Goal: Task Accomplishment & Management: Use online tool/utility

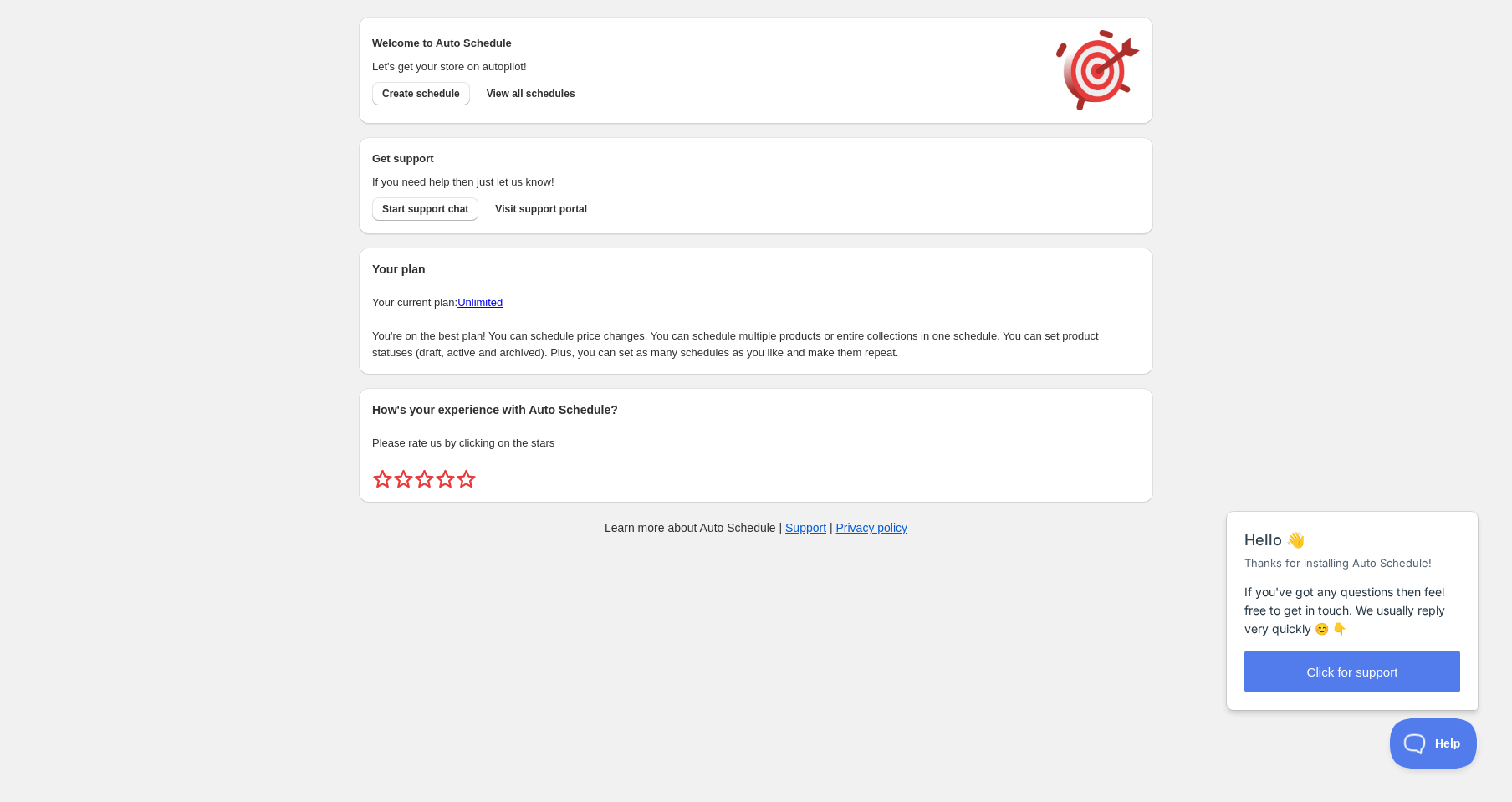
click at [522, 111] on div "Welcome to Auto Schedule Let's get your store on autopilot! Create schedule Vie…" at bounding box center [756, 71] width 794 height 107
click at [526, 96] on span "View all schedules" at bounding box center [531, 94] width 89 height 14
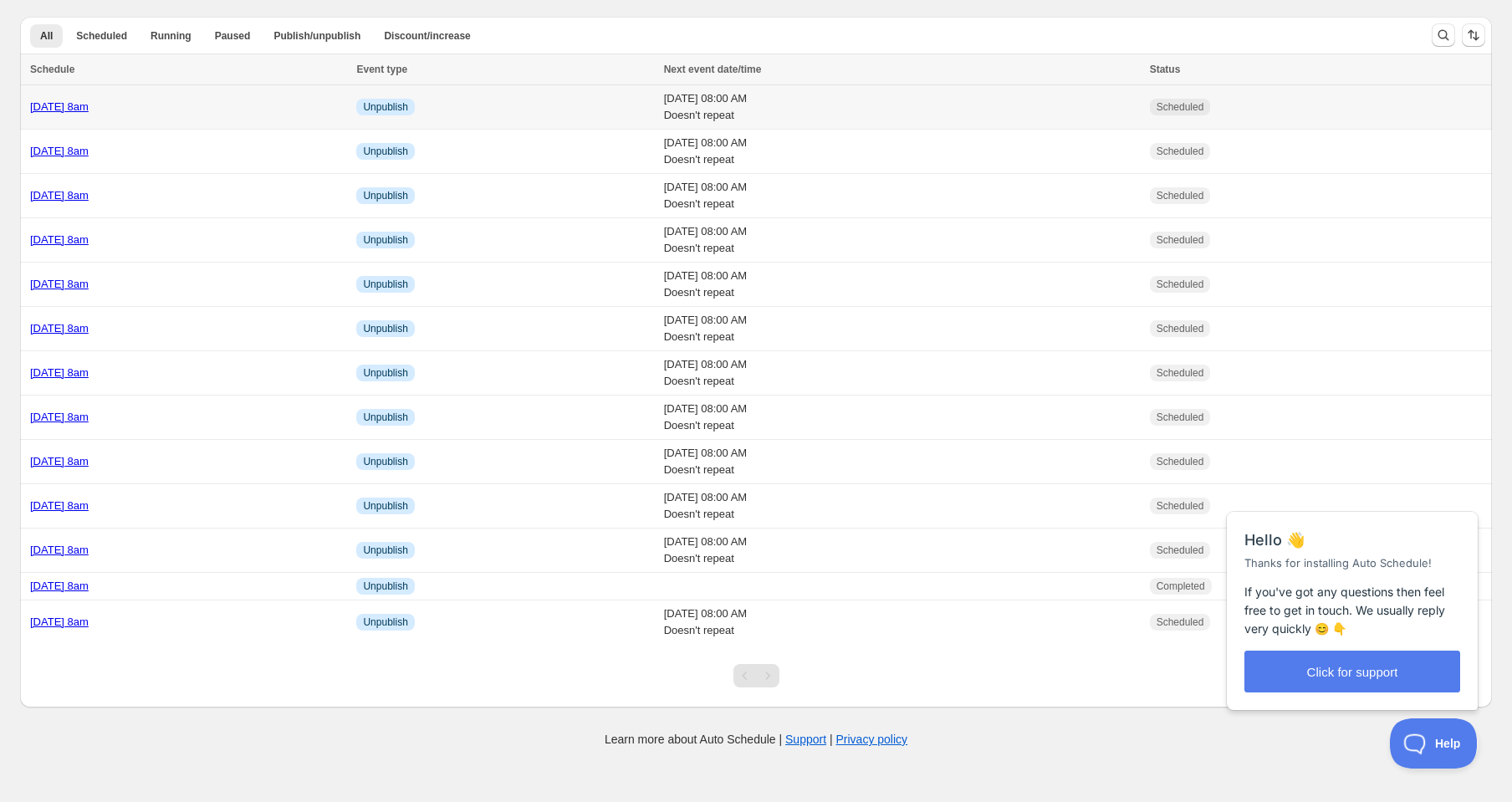
click at [89, 111] on link "[DATE] 8am" at bounding box center [59, 107] width 59 height 13
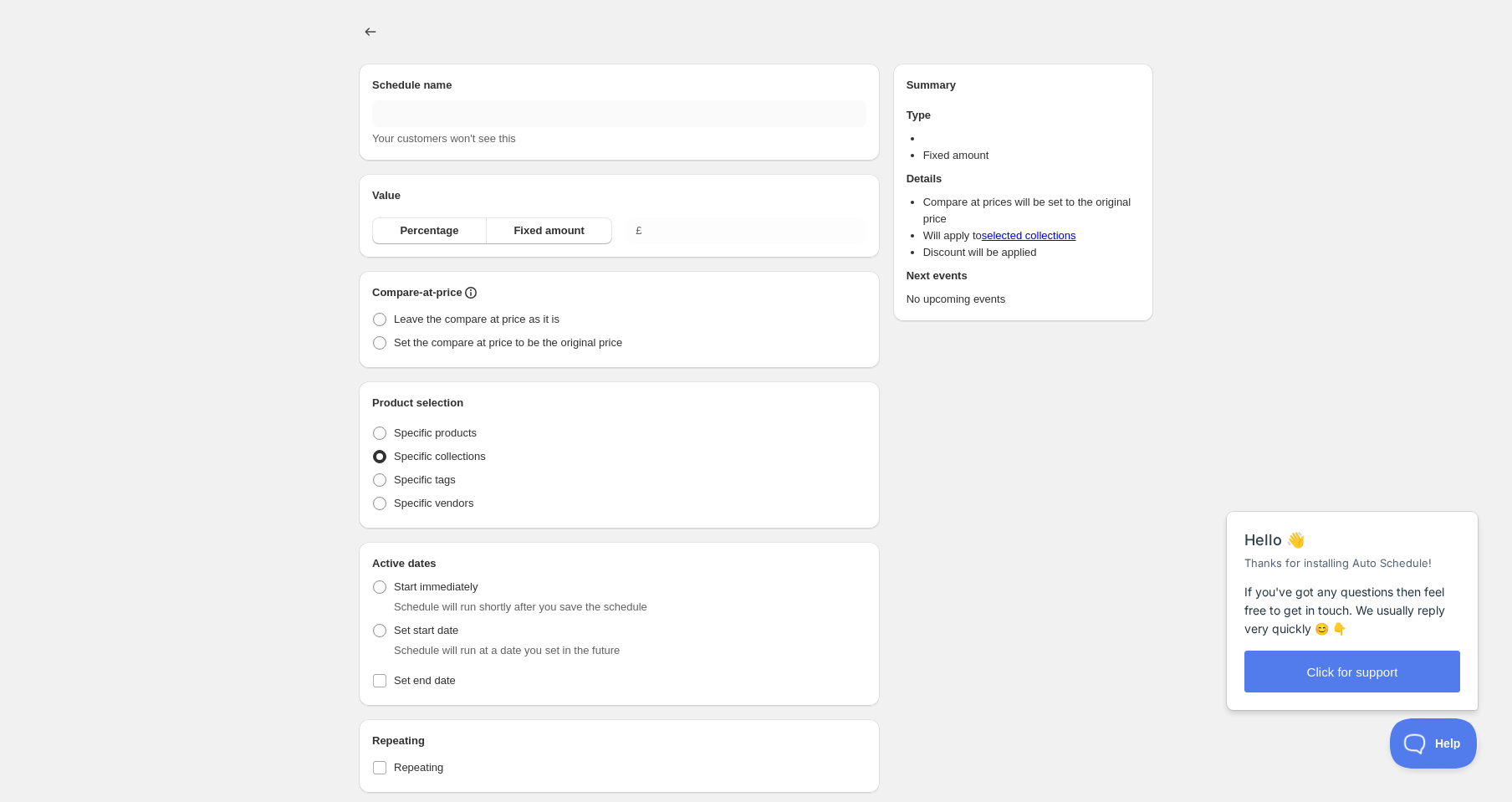
type input "[DATE] 8am"
radio input "true"
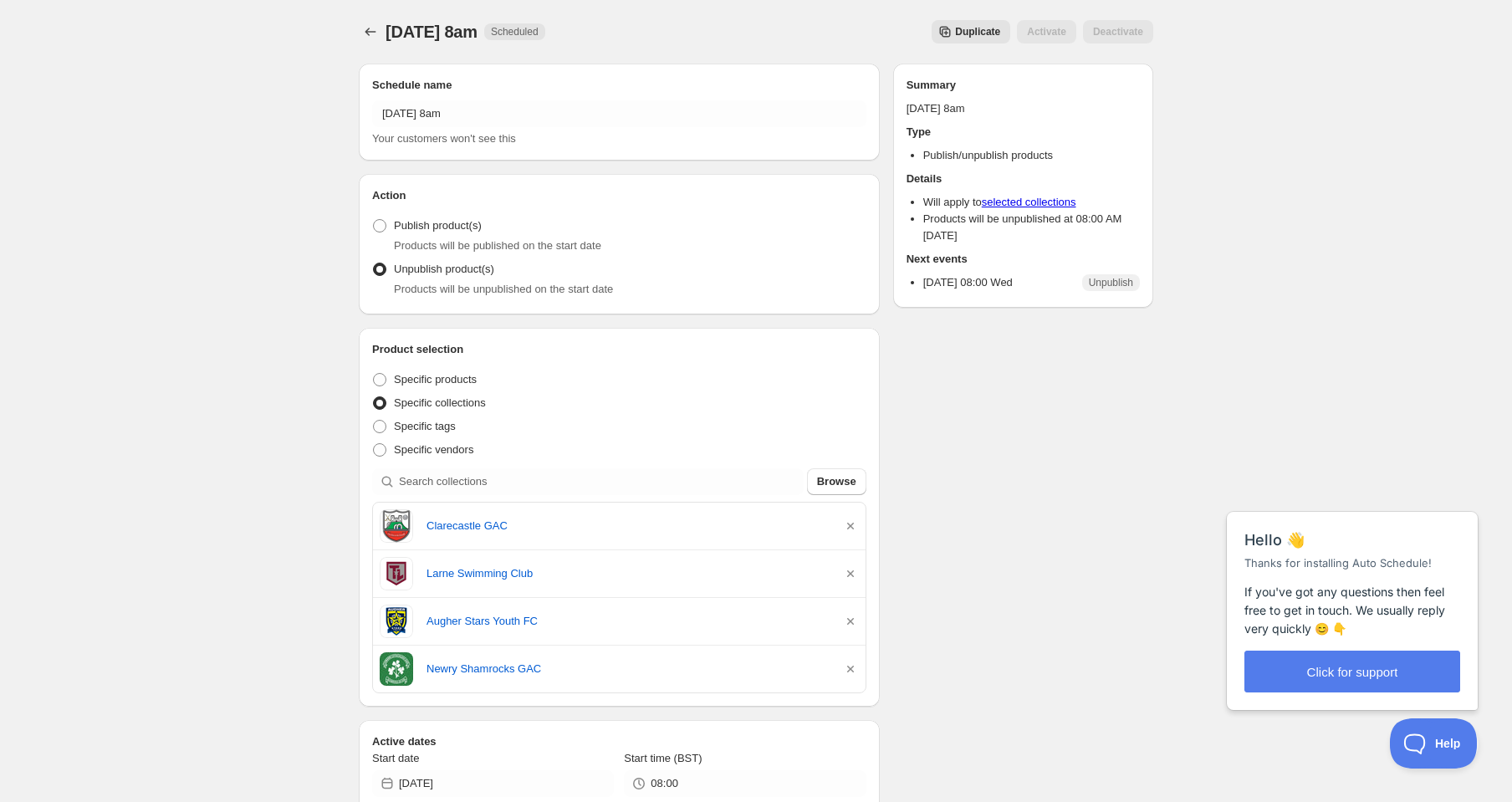
click at [990, 32] on span "Duplicate" at bounding box center [978, 32] width 45 height 14
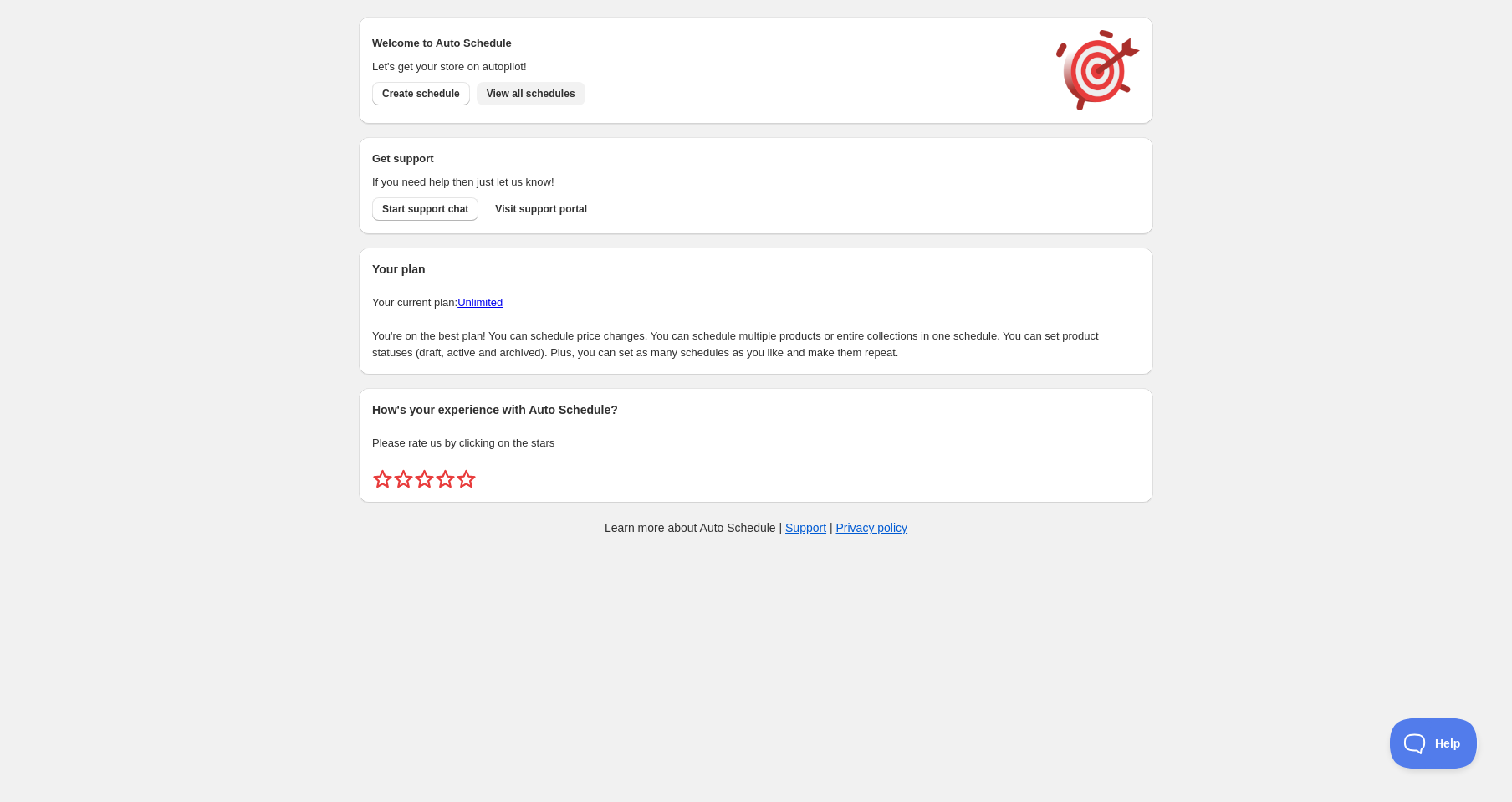
click at [555, 89] on span "View all schedules" at bounding box center [531, 94] width 89 height 14
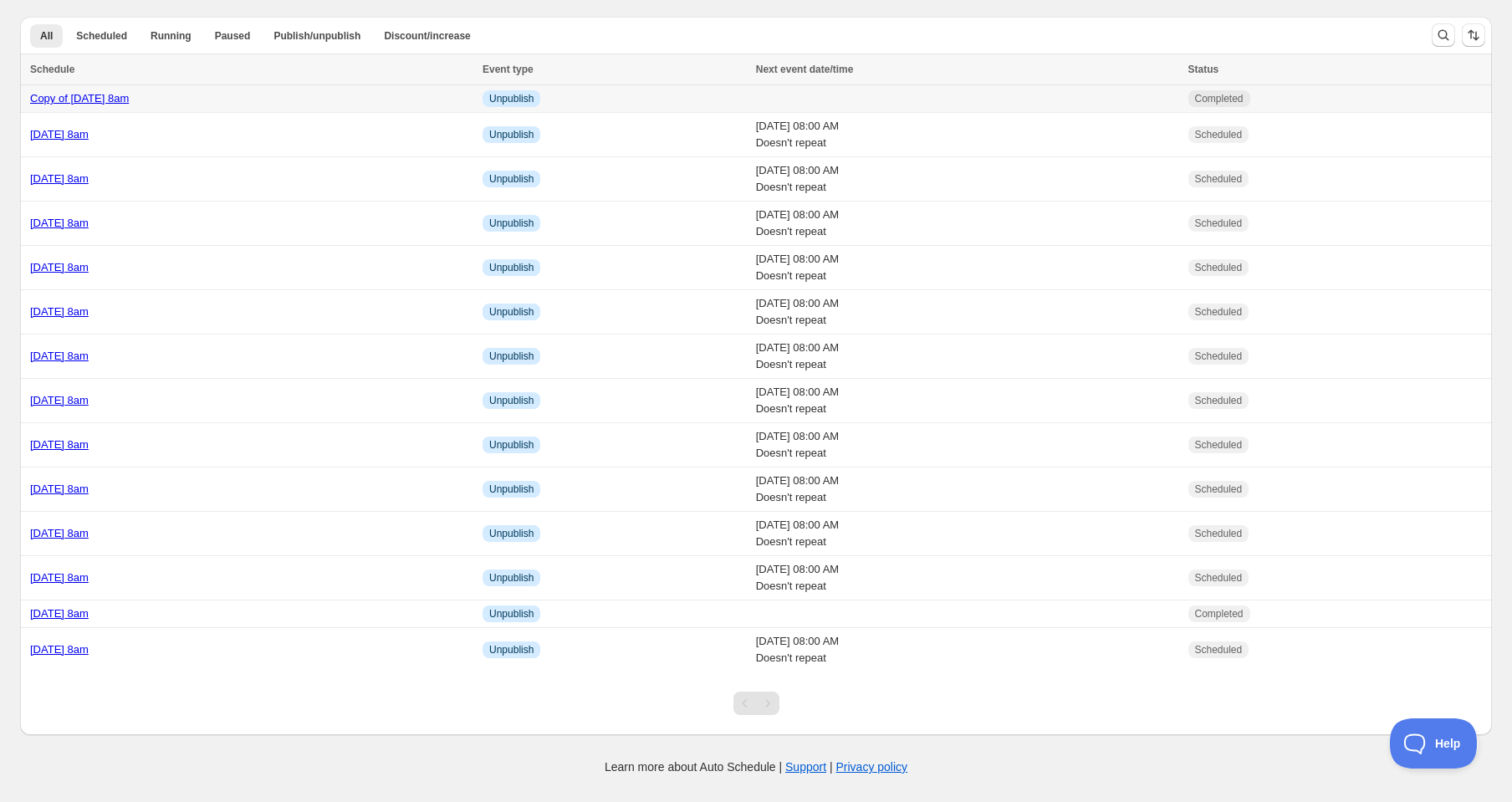
click at [129, 105] on link "Copy of Wednesday 10th September @ 8am" at bounding box center [79, 98] width 99 height 13
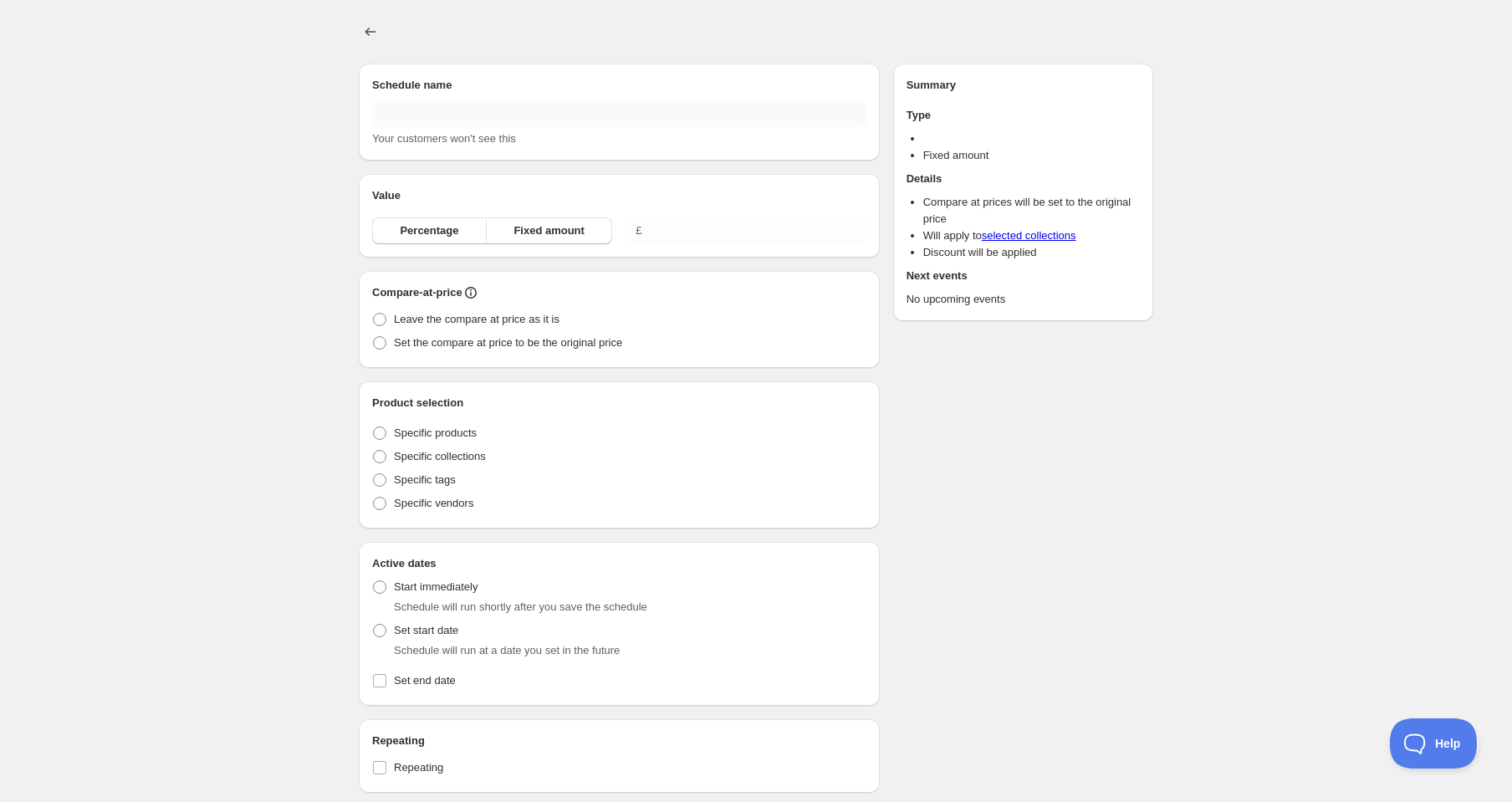
type input "Copy of Wednesday 10th September @ 8am"
radio input "true"
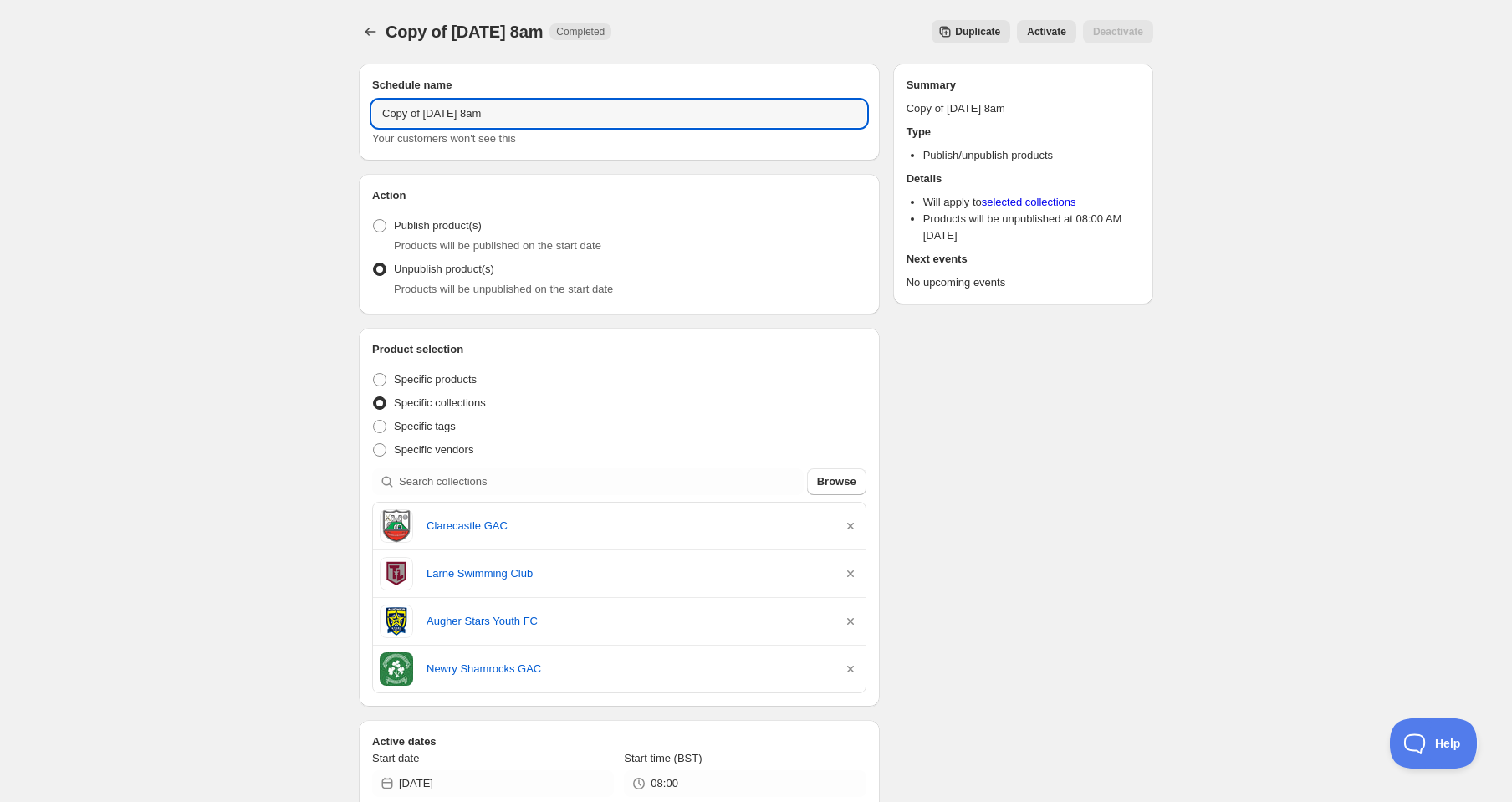
drag, startPoint x: 427, startPoint y: 116, endPoint x: 332, endPoint y: 118, distance: 95.0
click at [332, 118] on div "Copy of Wednesday 10th September @ 8am. This page is ready Copy of Wednesday 10…" at bounding box center [756, 713] width 1512 height 1426
drag, startPoint x: 471, startPoint y: 115, endPoint x: 341, endPoint y: 113, distance: 130.0
click at [341, 113] on div "Wednesday 10th September @ 8am. This page is ready Wednesday 10th September @ 8…" at bounding box center [755, 696] width 834 height 1393
click at [454, 116] on input "[DATE] 8am" at bounding box center [620, 113] width 494 height 26
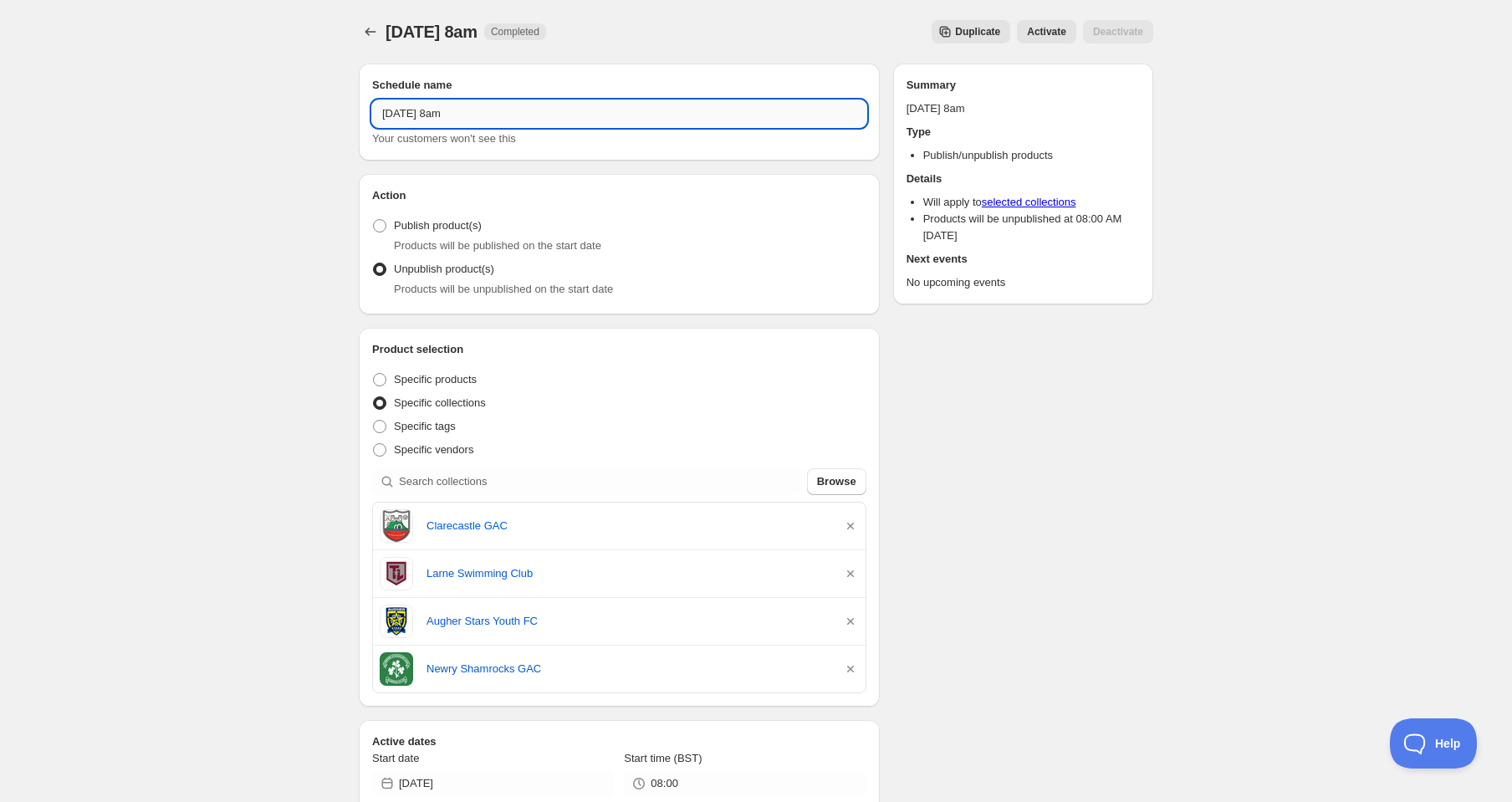
drag, startPoint x: 456, startPoint y: 115, endPoint x: 447, endPoint y: 115, distance: 9.0
click at [447, 115] on input "[DATE] 8am" at bounding box center [620, 113] width 494 height 26
drag, startPoint x: 442, startPoint y: 115, endPoint x: 337, endPoint y: 118, distance: 105.0
click at [337, 118] on div "Wednesday 17th September @ 8am. This page is ready Wednesday 17th September @ 8…" at bounding box center [756, 713] width 1512 height 1426
drag, startPoint x: 455, startPoint y: 114, endPoint x: 372, endPoint y: 118, distance: 83.1
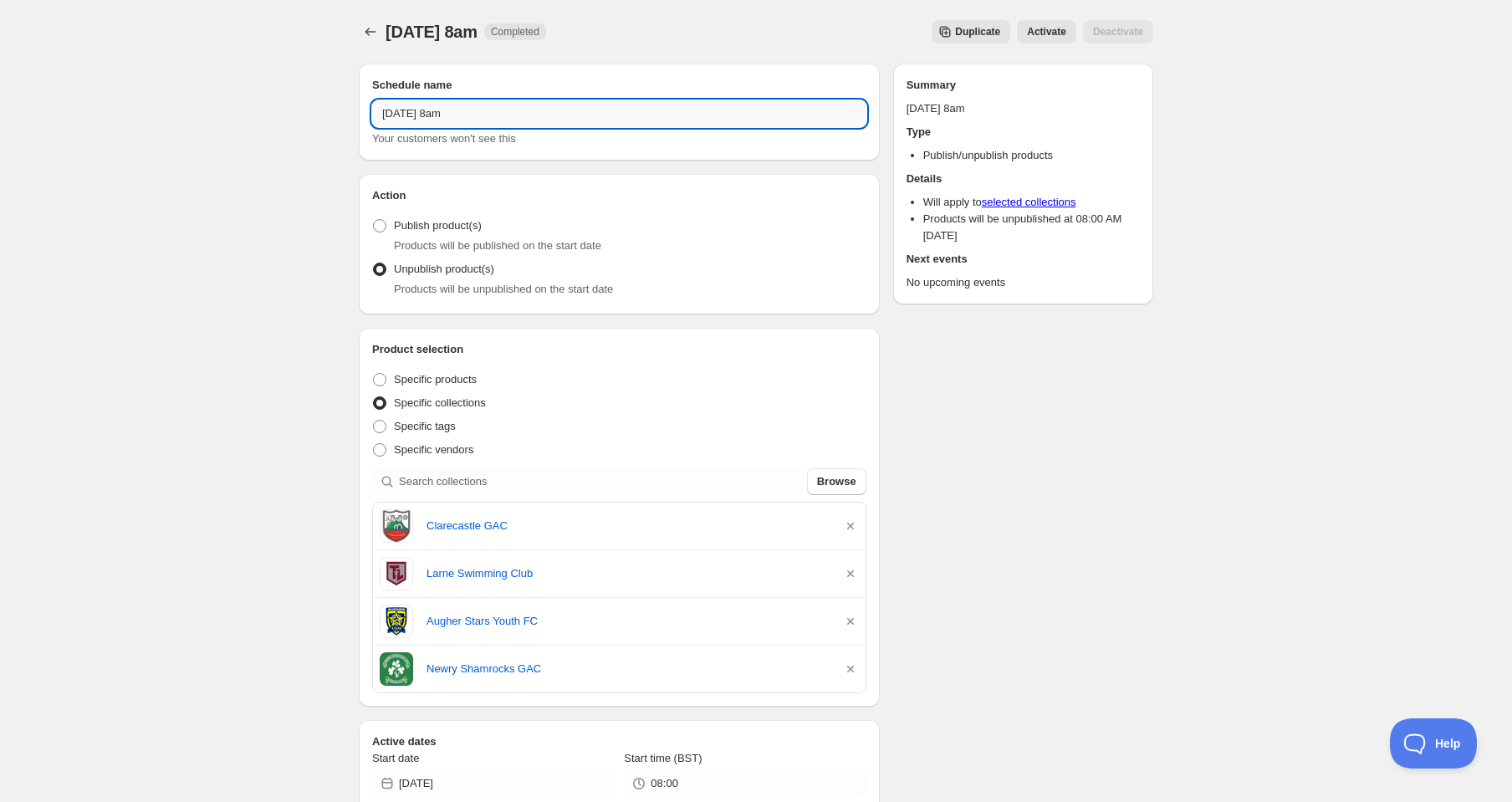
click at [372, 118] on input "Wednesday 17th September @ 8am" at bounding box center [620, 113] width 494 height 26
type input "Thursday 18th September @ 8am"
click at [445, 156] on div "Schedule name Thursday 18th September @ 8am Your customers won't see this" at bounding box center [619, 113] width 521 height 97
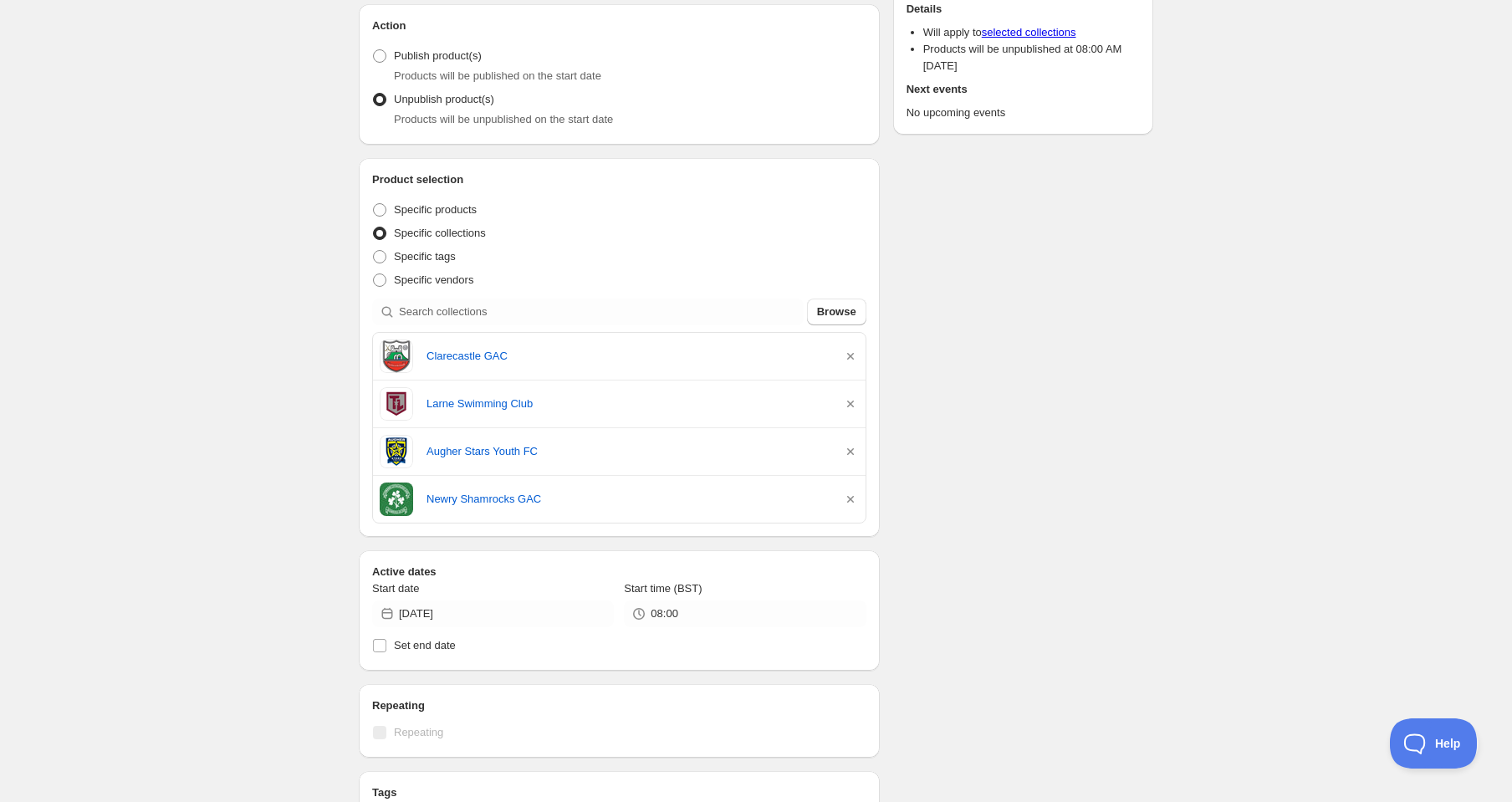
scroll to position [176, 0]
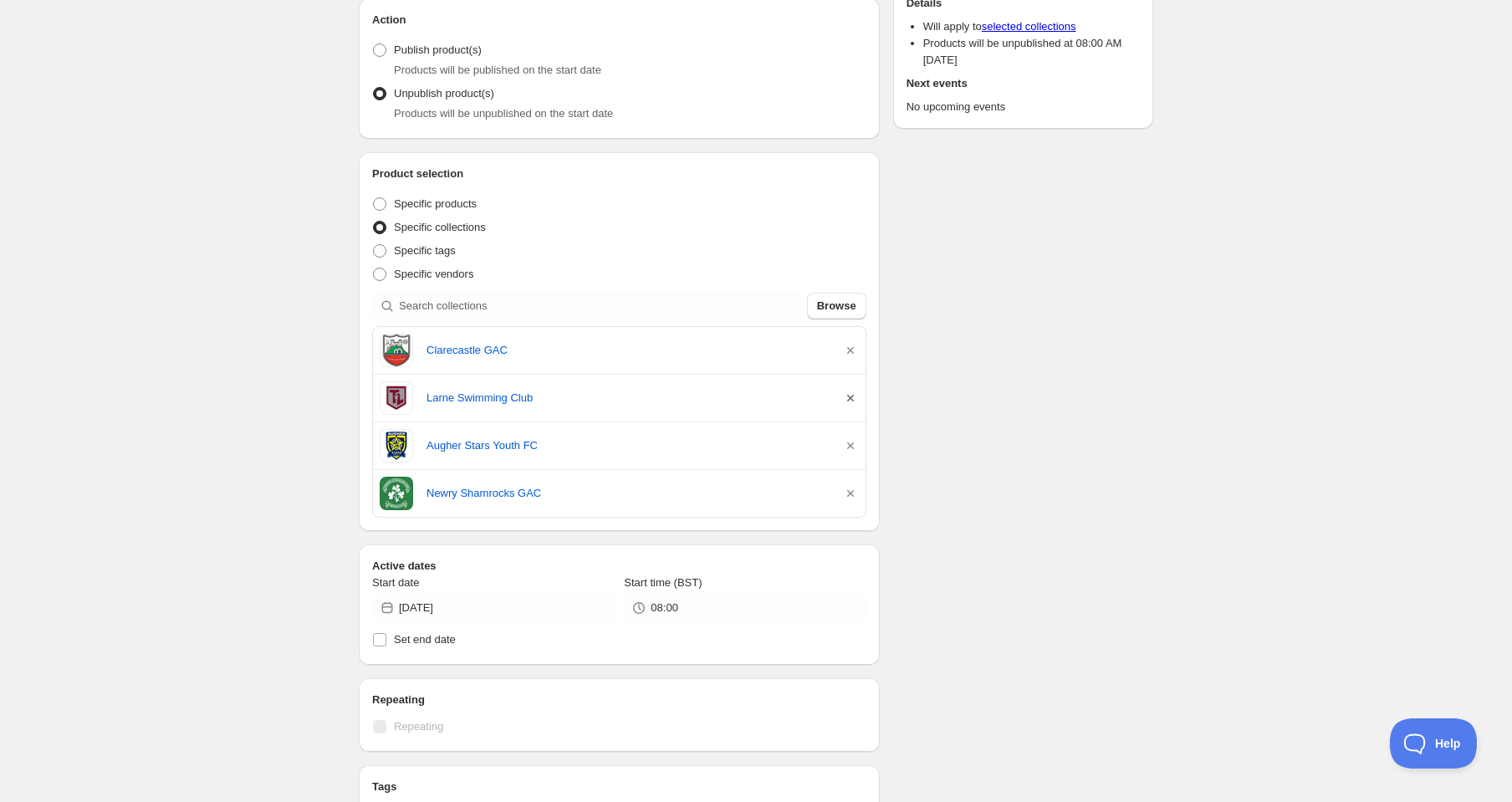
click at [850, 401] on icon "button" at bounding box center [851, 398] width 17 height 17
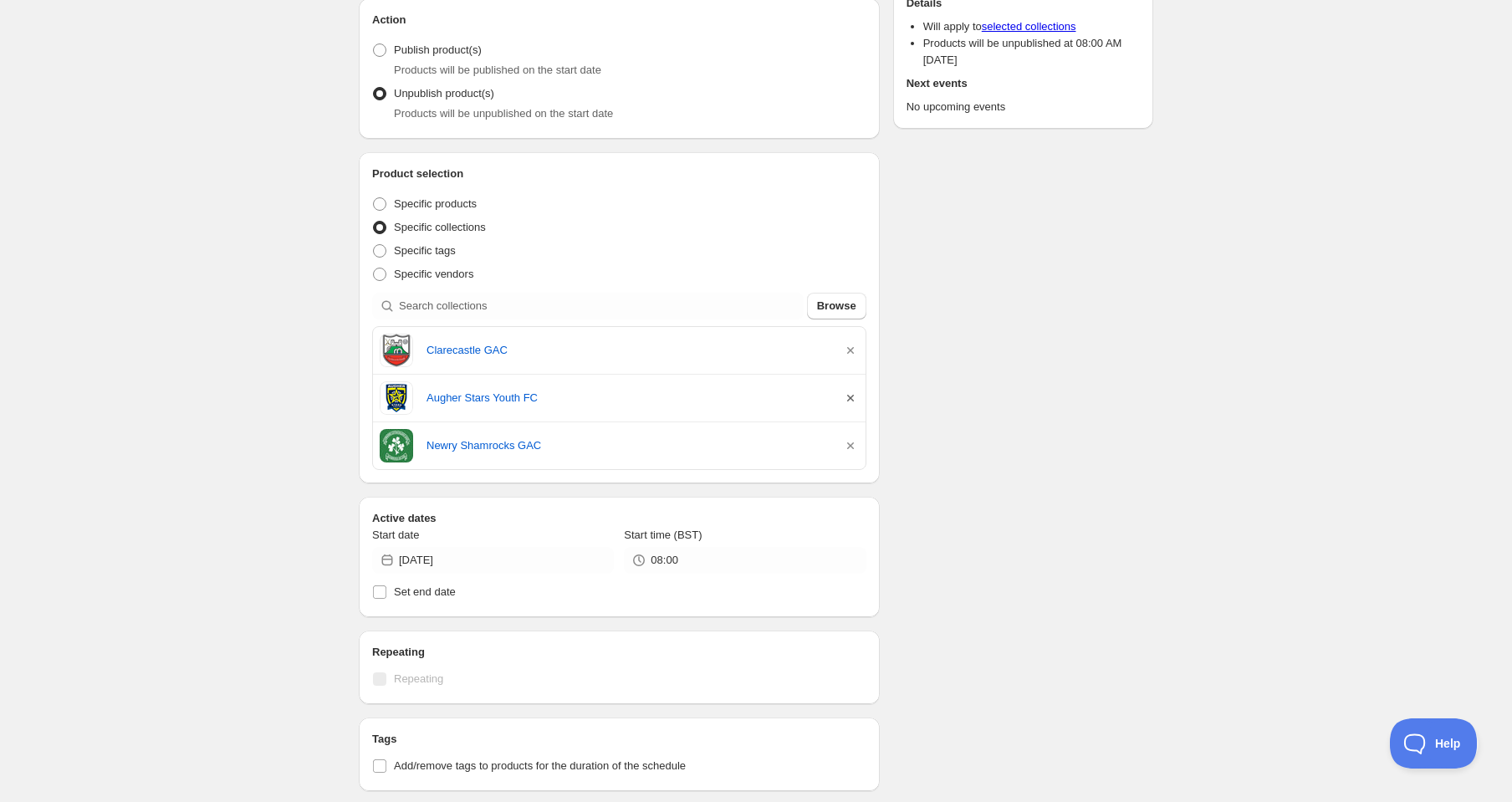
click at [849, 404] on icon "button" at bounding box center [851, 398] width 17 height 17
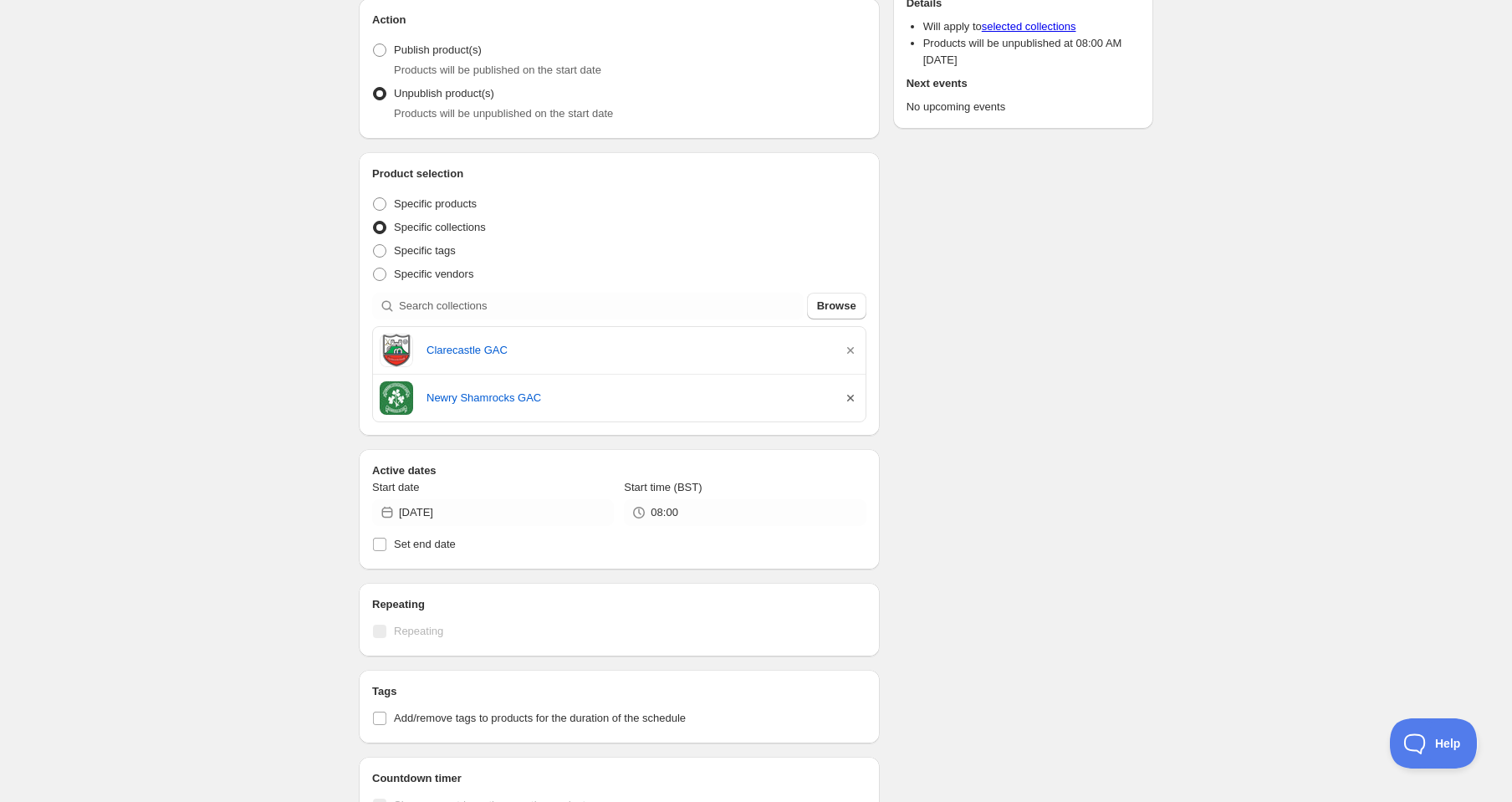
click at [851, 399] on icon "button" at bounding box center [851, 398] width 7 height 7
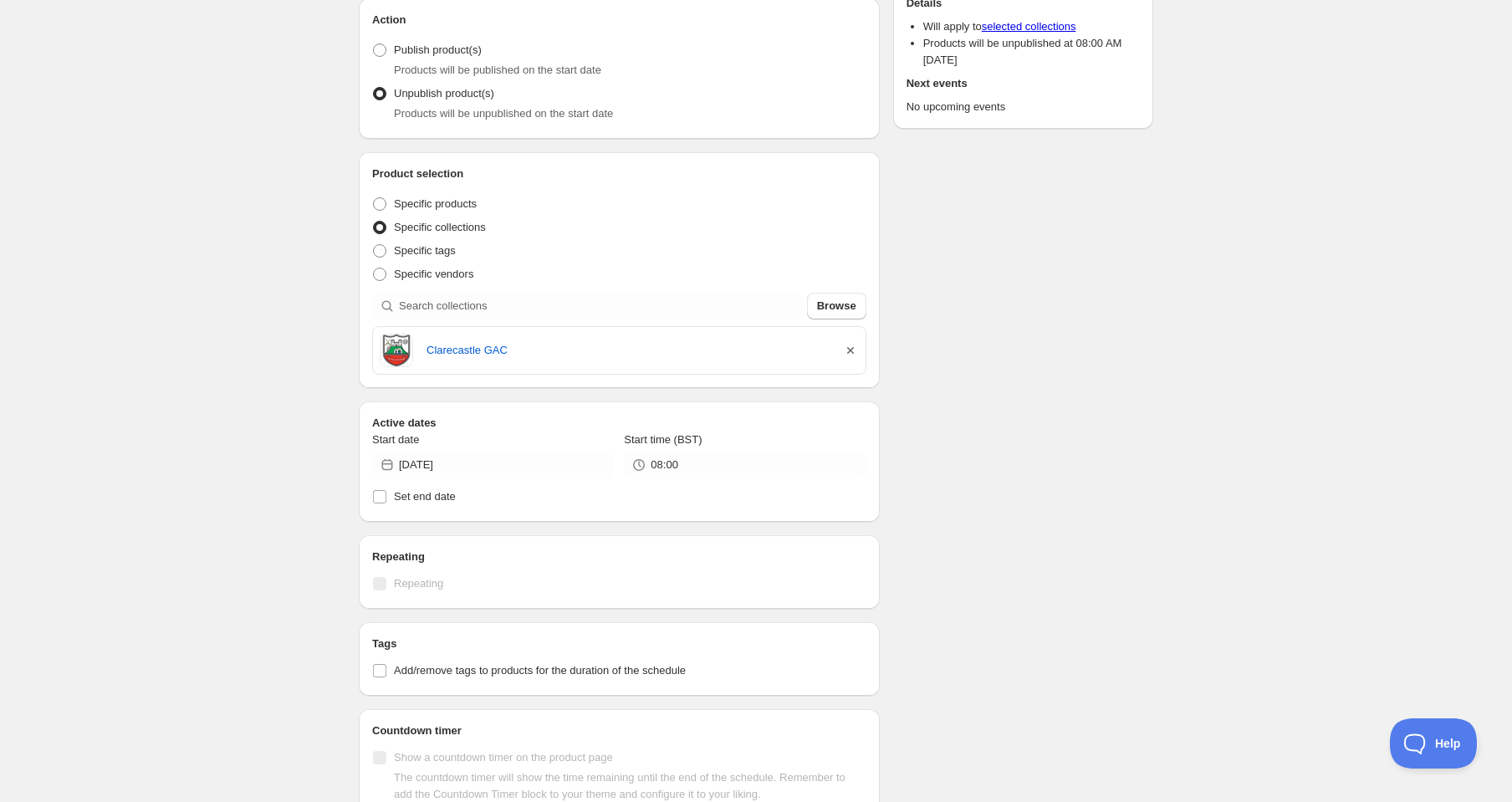
click at [857, 355] on icon "button" at bounding box center [851, 350] width 17 height 17
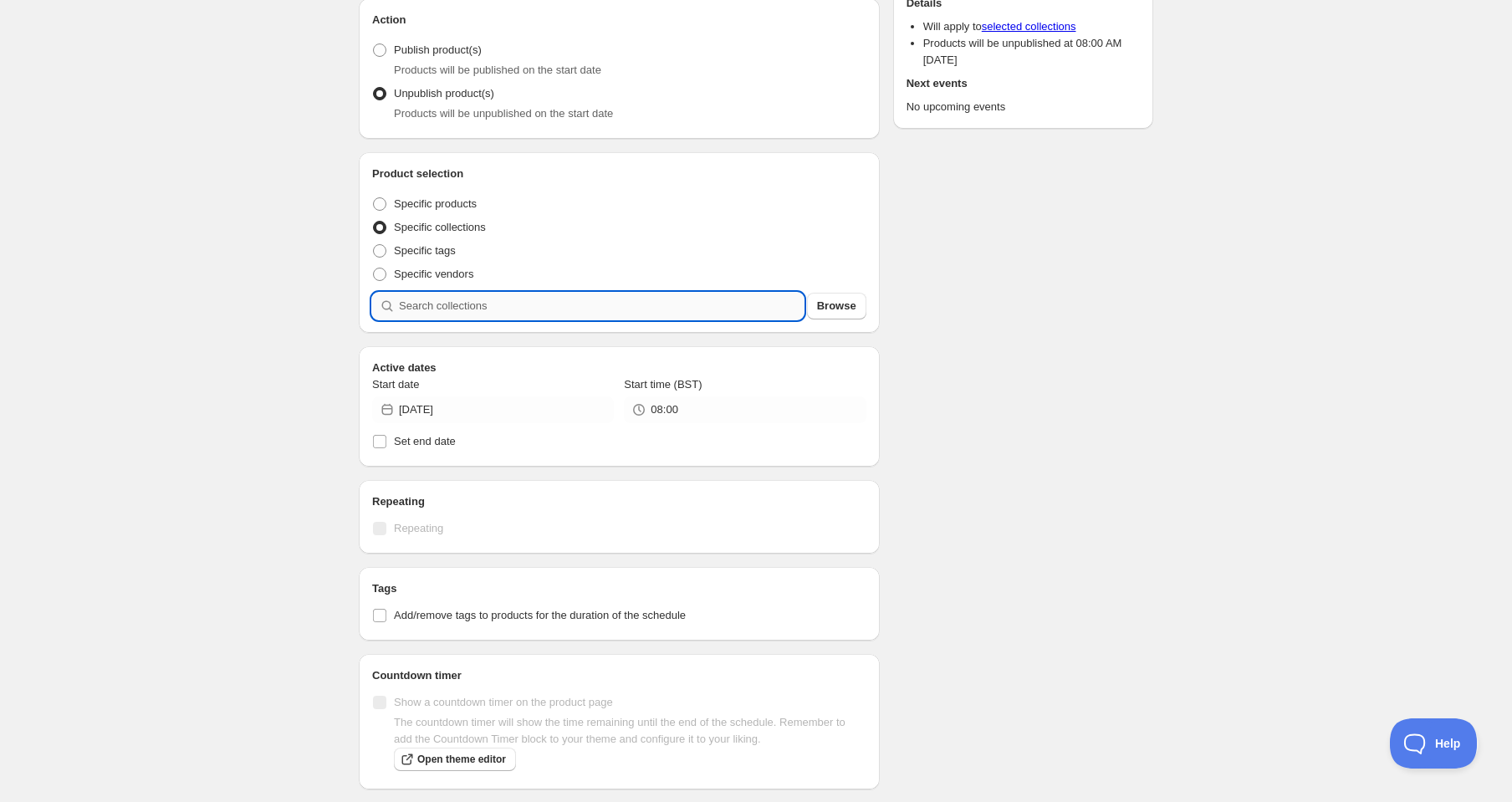
click at [704, 312] on input "search" at bounding box center [601, 305] width 405 height 26
click at [829, 317] on button "Browse" at bounding box center [837, 305] width 60 height 26
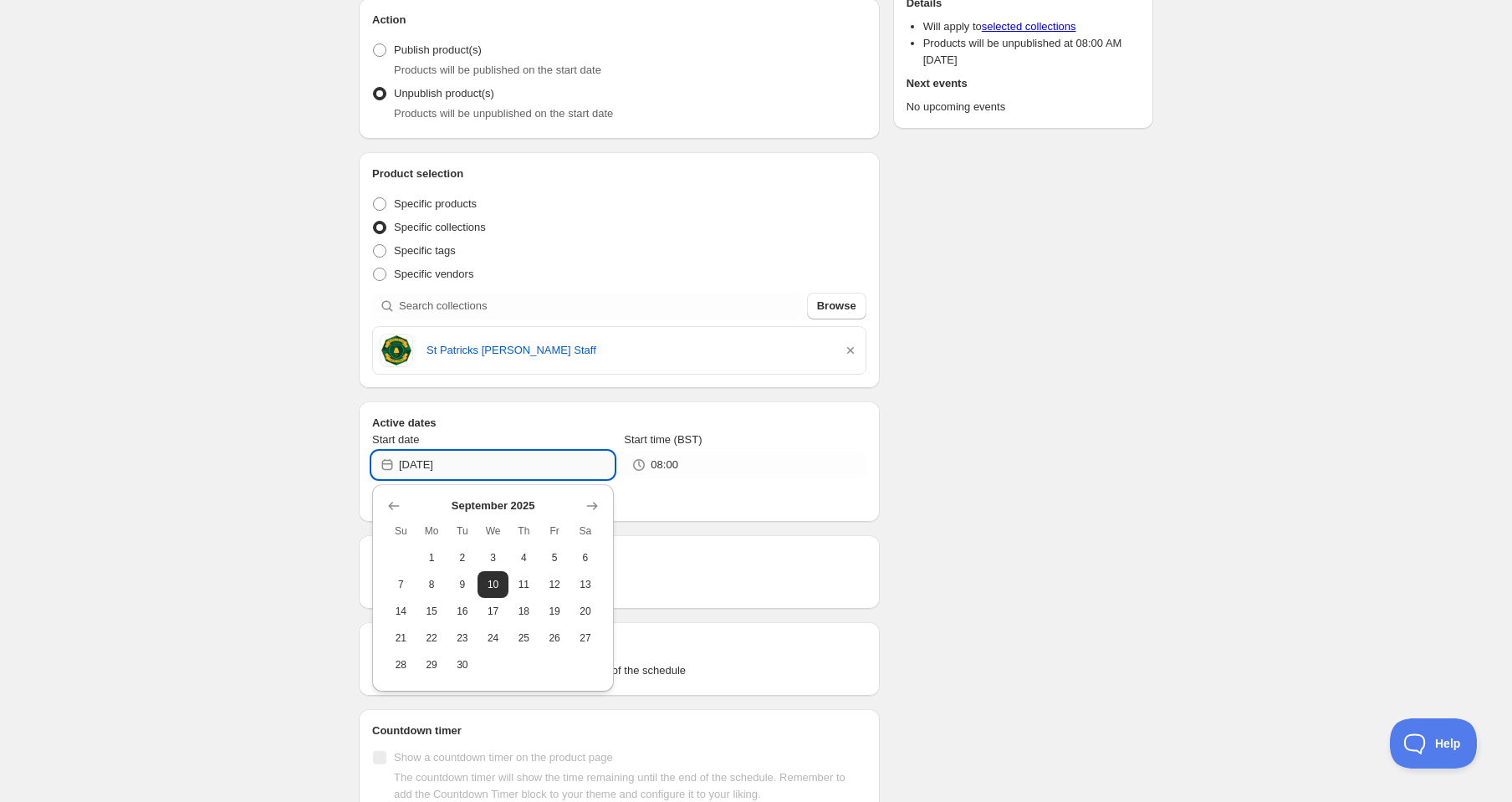
drag, startPoint x: 498, startPoint y: 472, endPoint x: 478, endPoint y: 470, distance: 20.1
click at [478, 470] on input "[DATE]" at bounding box center [506, 464] width 215 height 26
click at [533, 616] on button "18" at bounding box center [524, 611] width 31 height 26
type input "2025-09-18"
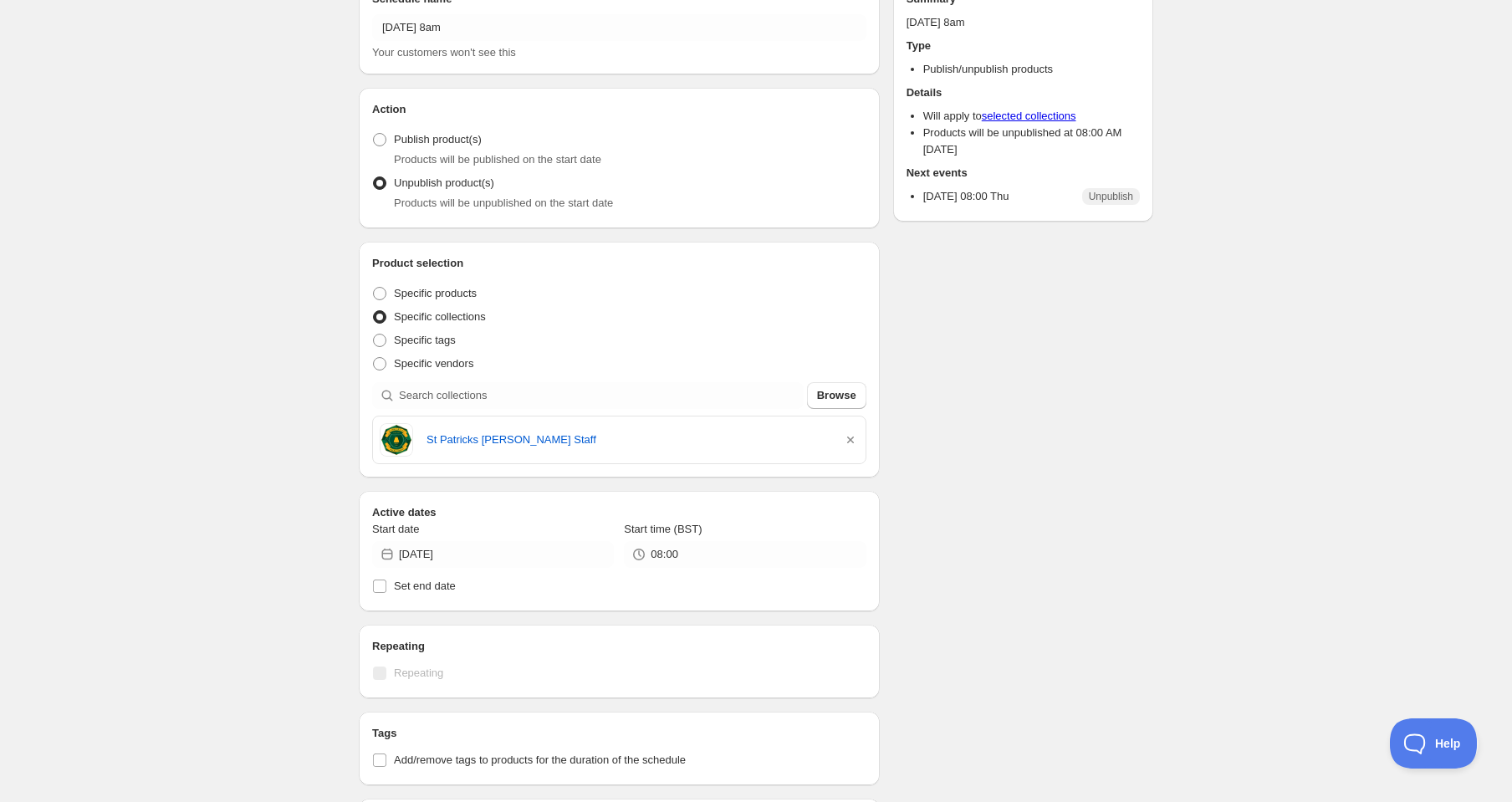
scroll to position [93, 0]
